Goal: Information Seeking & Learning: Understand process/instructions

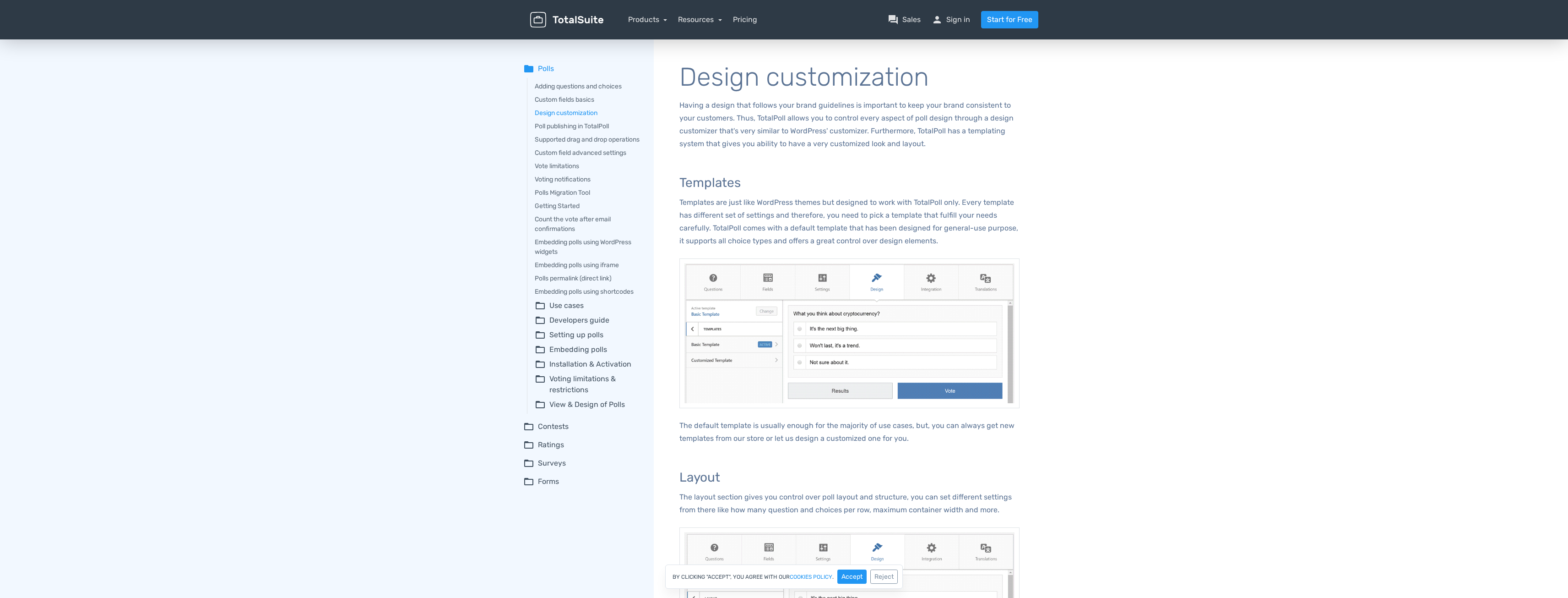
click at [573, 311] on summary "folder_open Use cases" at bounding box center [588, 306] width 106 height 11
click at [575, 142] on link "Supported drag and drop operations" at bounding box center [588, 140] width 106 height 10
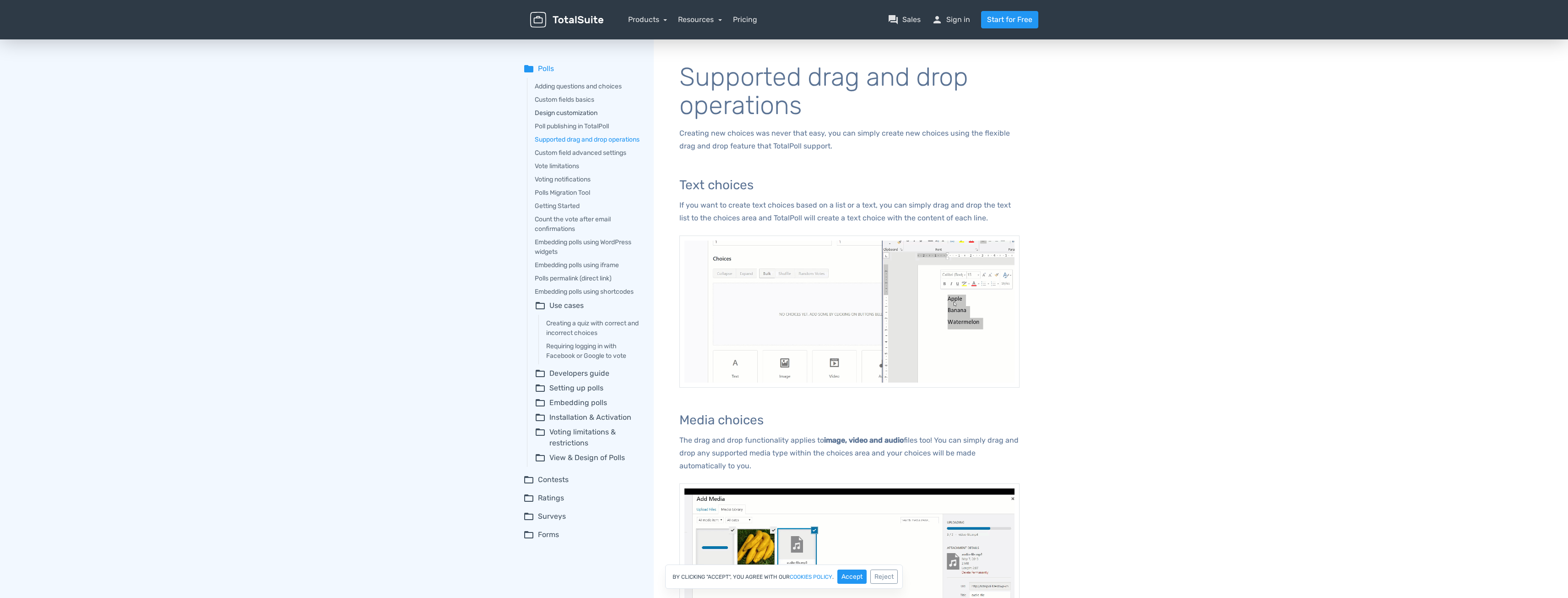
click at [566, 114] on link "Design customization" at bounding box center [588, 113] width 106 height 10
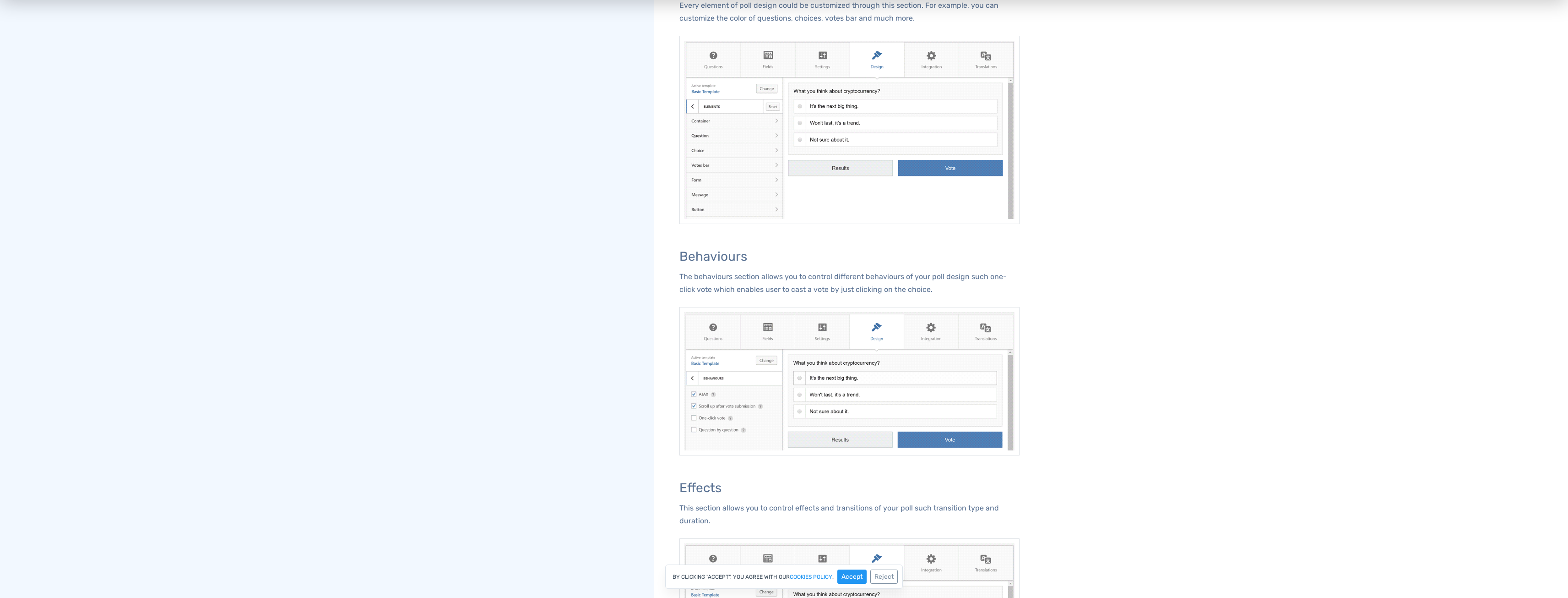
scroll to position [1069, 0]
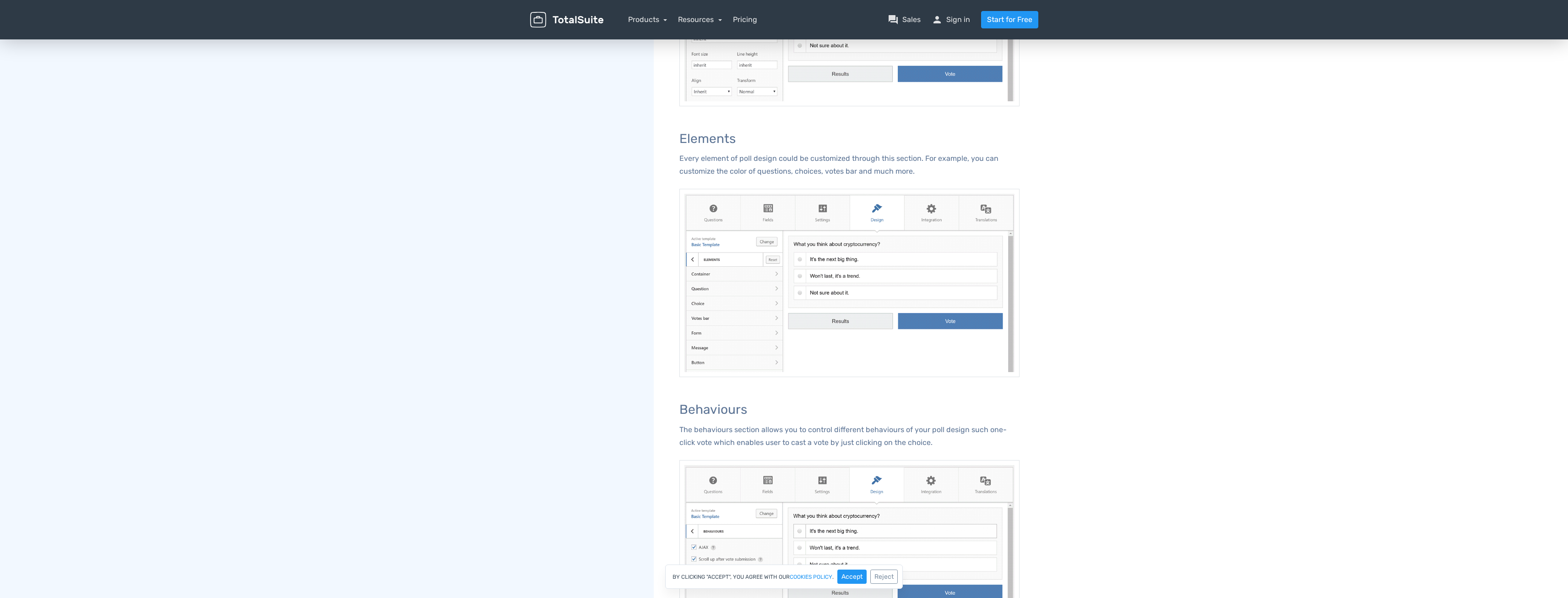
click at [871, 170] on p "Every element of poll design could be customized through this section. For exam…" at bounding box center [850, 165] width 340 height 26
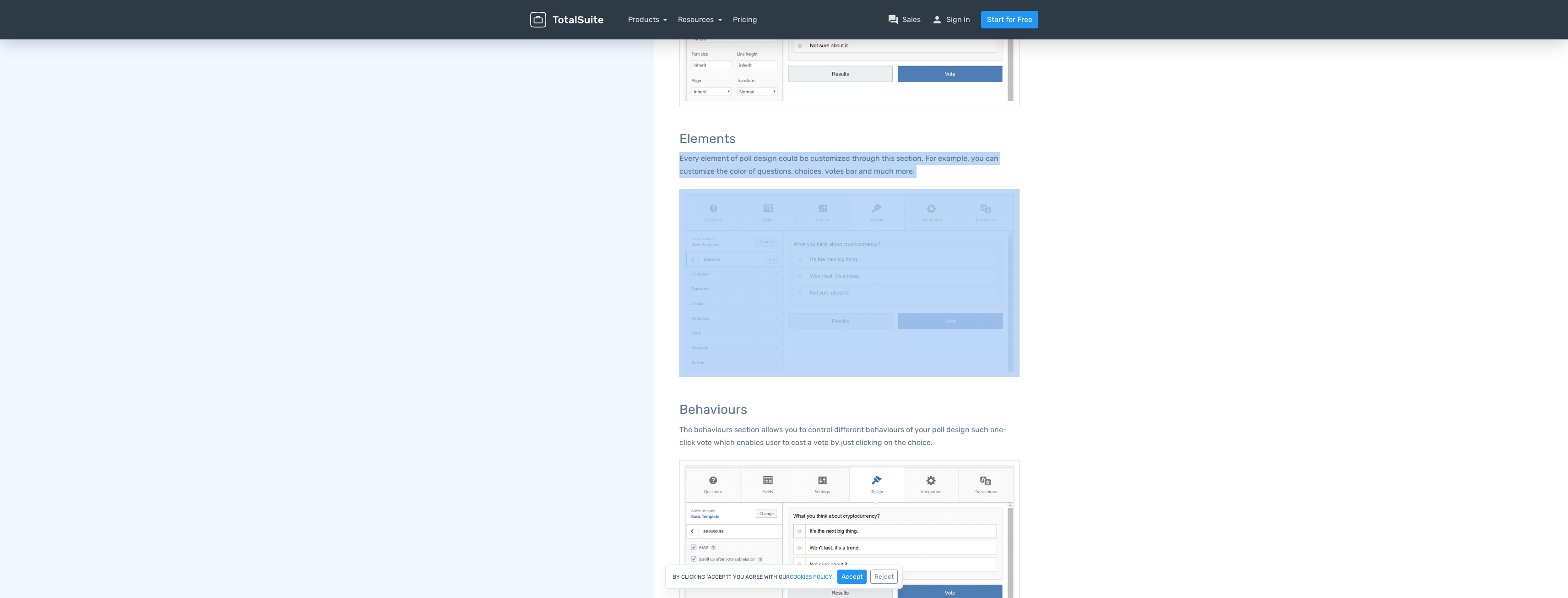
click at [871, 170] on p "Every element of poll design could be customized through this section. For exam…" at bounding box center [850, 165] width 340 height 26
click at [936, 174] on p "Every element of poll design could be customized through this section. For exam…" at bounding box center [850, 165] width 340 height 26
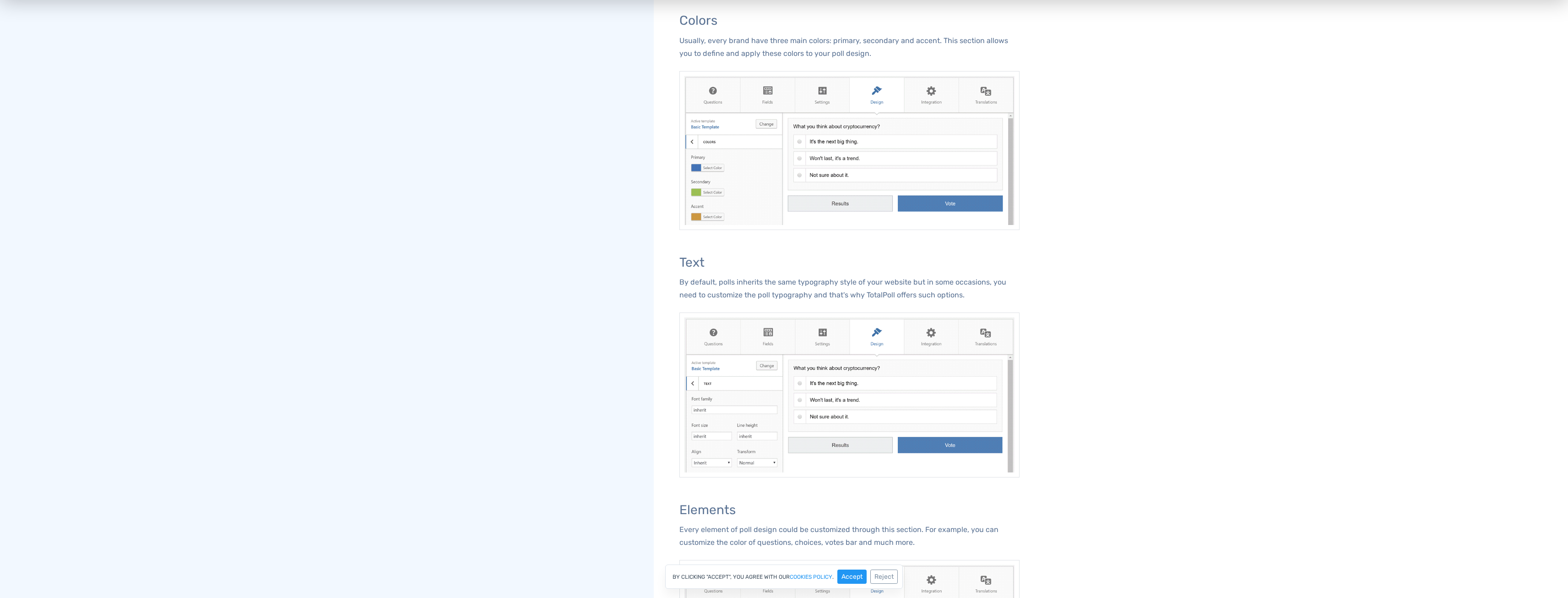
scroll to position [0, 0]
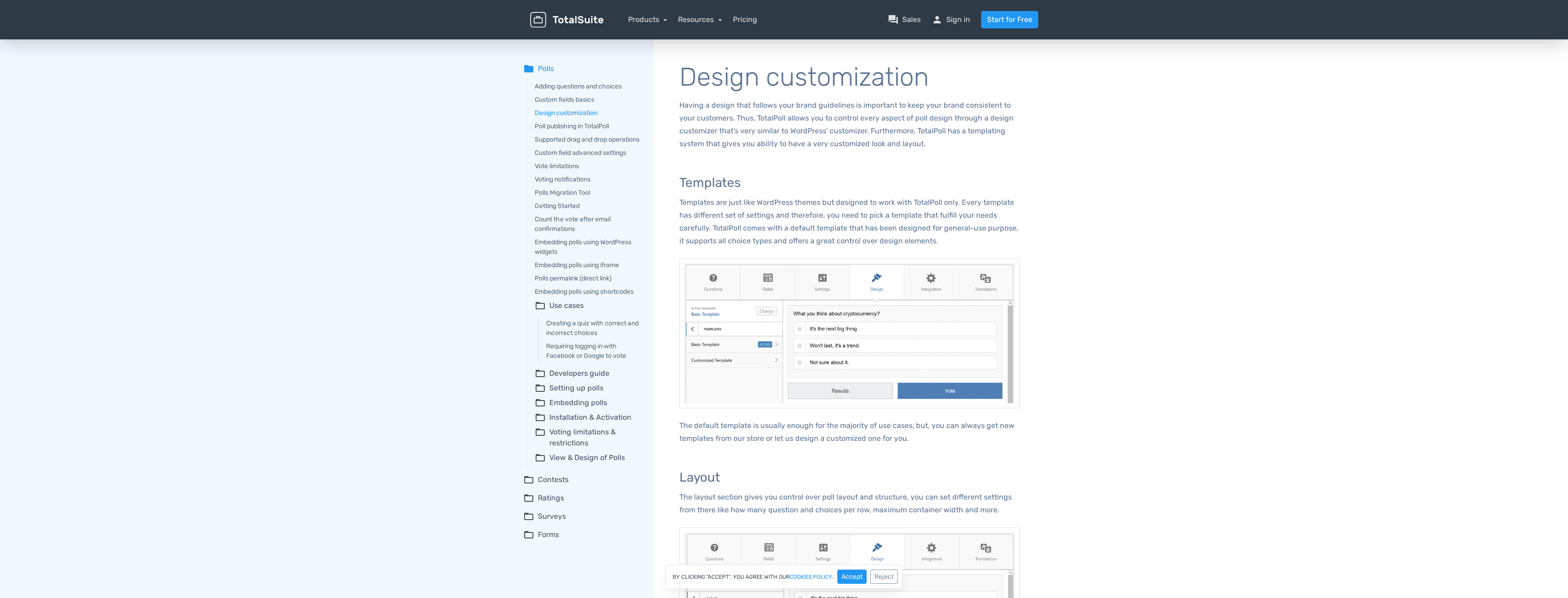
click at [592, 379] on summary "folder_open Developers guide" at bounding box center [588, 373] width 106 height 11
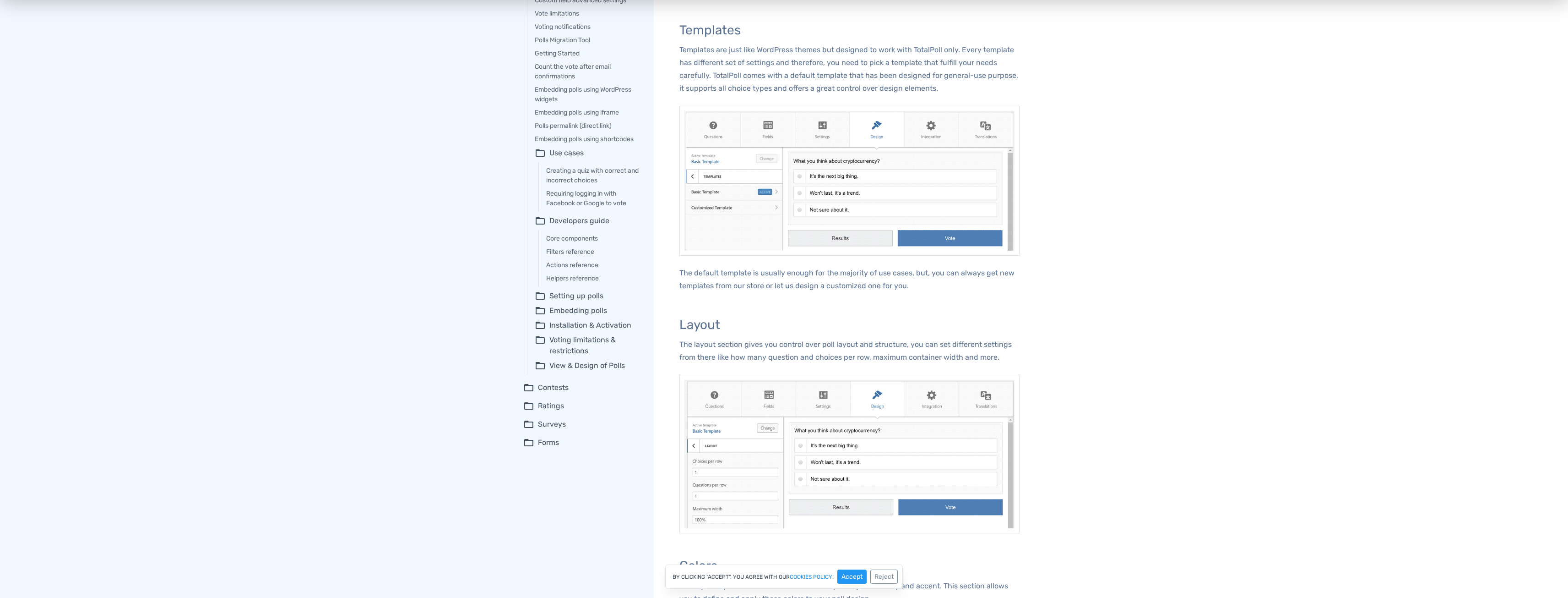
click at [550, 448] on summary "folder_open Forms" at bounding box center [582, 442] width 118 height 11
click at [602, 504] on link "Entries structure & management" at bounding box center [588, 500] width 106 height 10
